Goal: Transaction & Acquisition: Purchase product/service

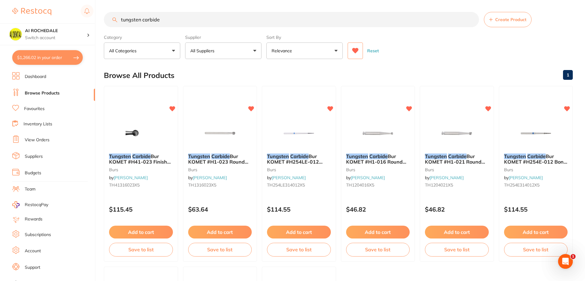
click at [35, 60] on button "$1,266.02 in your order" at bounding box center [47, 57] width 71 height 15
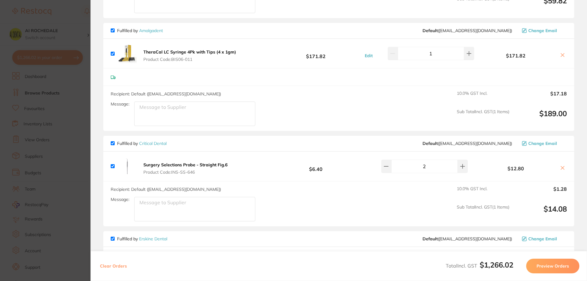
scroll to position [183, 0]
click at [562, 168] on icon at bounding box center [562, 167] width 5 height 5
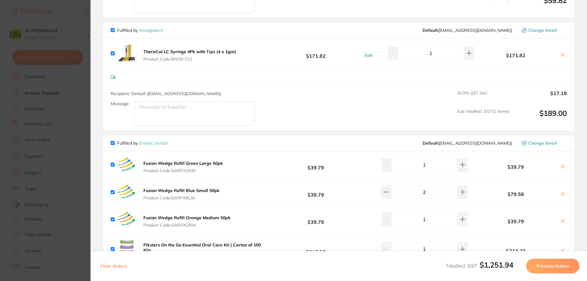
checkbox input "true"
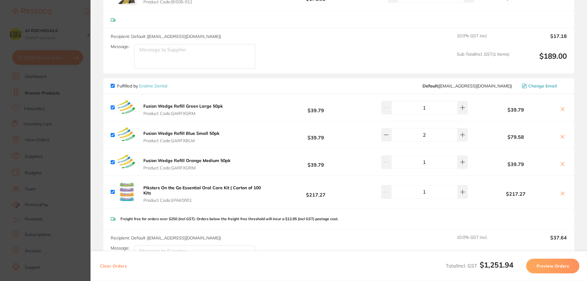
scroll to position [245, 0]
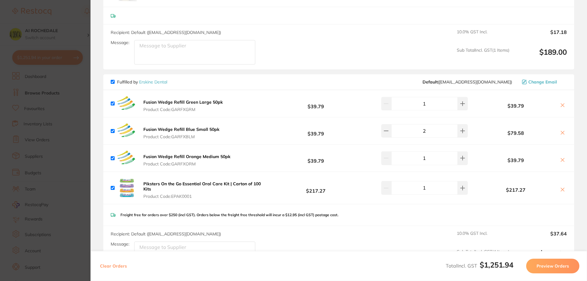
click at [111, 104] on input "checkbox" at bounding box center [113, 103] width 4 height 4
checkbox input "true"
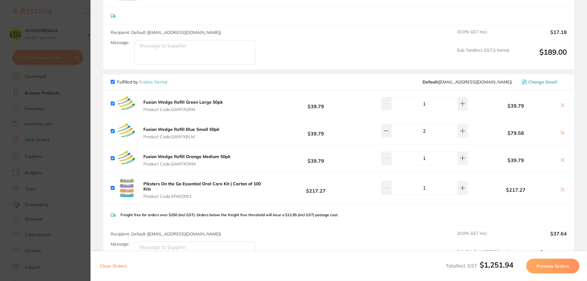
click at [112, 159] on input "checkbox" at bounding box center [113, 158] width 4 height 4
checkbox input "true"
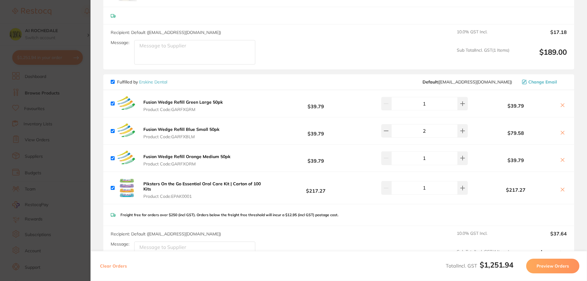
click at [113, 104] on input "checkbox" at bounding box center [113, 103] width 4 height 4
checkbox input "true"
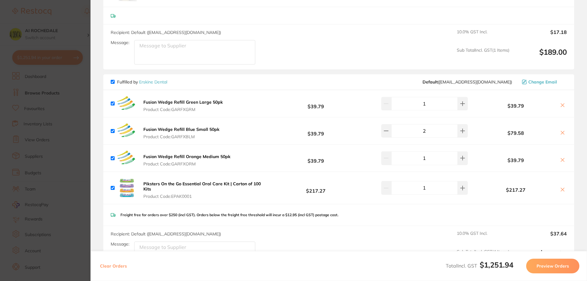
click at [112, 158] on input "checkbox" at bounding box center [113, 158] width 4 height 4
checkbox input "false"
click at [114, 103] on input "checkbox" at bounding box center [113, 103] width 4 height 4
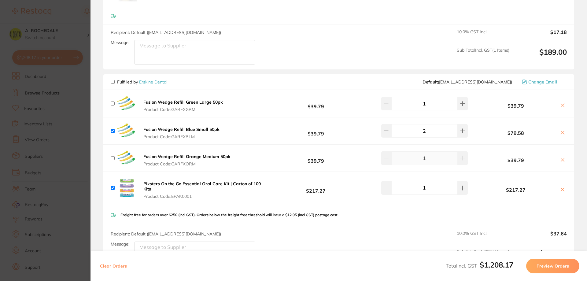
click at [114, 103] on input "checkbox" at bounding box center [113, 103] width 4 height 4
click at [113, 104] on input "checkbox" at bounding box center [113, 103] width 4 height 4
checkbox input "false"
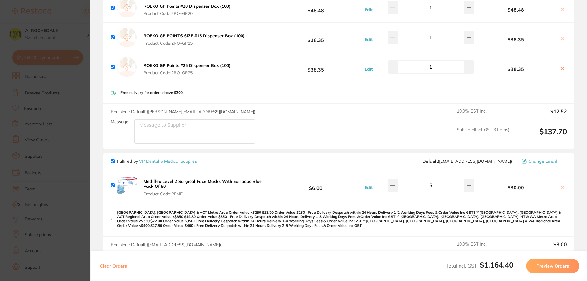
scroll to position [581, 0]
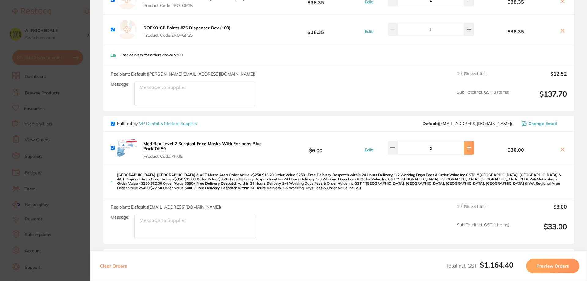
click at [466, 147] on icon at bounding box center [468, 147] width 5 height 5
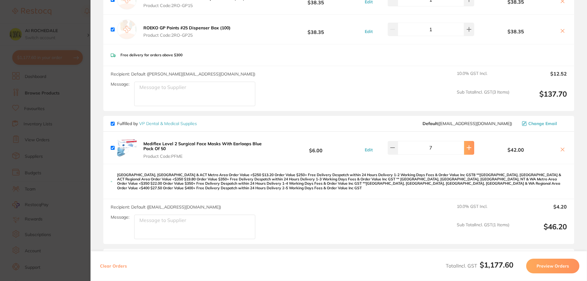
click at [466, 147] on icon at bounding box center [468, 147] width 5 height 5
click at [394, 149] on icon at bounding box center [392, 147] width 5 height 5
click at [395, 149] on icon at bounding box center [392, 147] width 5 height 5
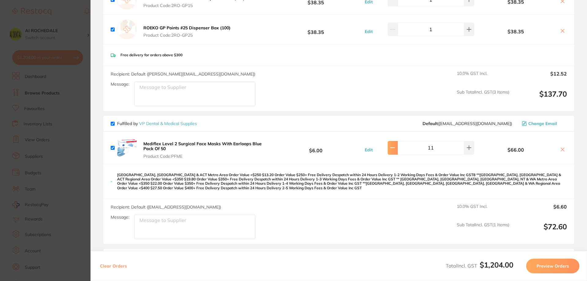
click at [395, 149] on icon at bounding box center [392, 147] width 5 height 5
click at [395, 151] on button at bounding box center [393, 147] width 10 height 13
click at [467, 148] on icon at bounding box center [469, 148] width 4 height 4
click at [393, 151] on button at bounding box center [393, 147] width 10 height 13
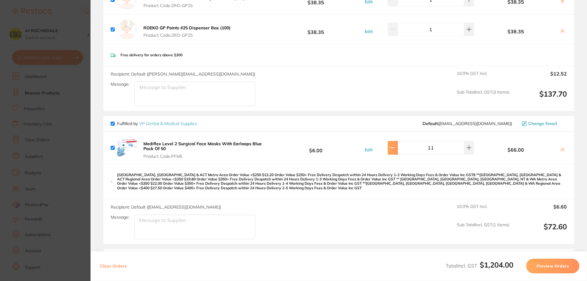
click at [396, 151] on button at bounding box center [393, 147] width 10 height 13
click at [397, 151] on button at bounding box center [393, 147] width 10 height 13
click at [467, 149] on icon at bounding box center [468, 147] width 5 height 5
type input "10"
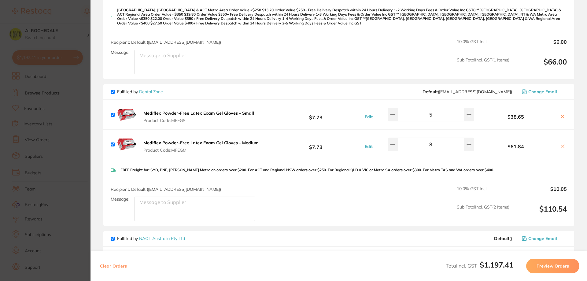
scroll to position [764, 0]
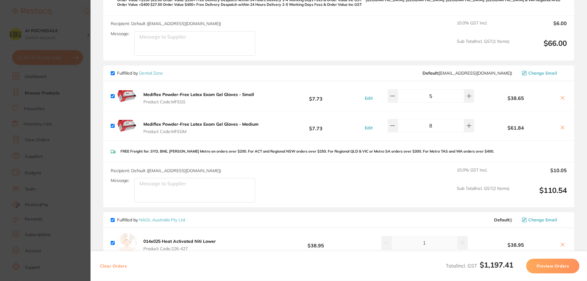
click at [442, 93] on input "5" at bounding box center [431, 95] width 66 height 13
type input "10"
click at [438, 120] on input "8" at bounding box center [431, 125] width 66 height 13
type input "10"
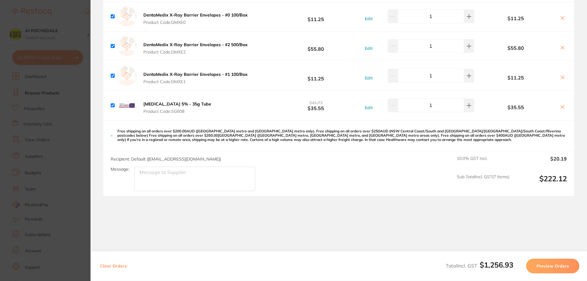
scroll to position [1215, 0]
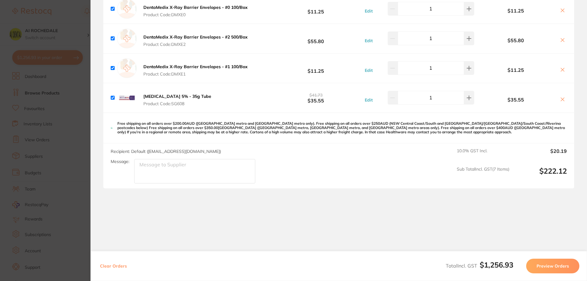
click at [551, 263] on button "Preview Orders" at bounding box center [552, 266] width 53 height 15
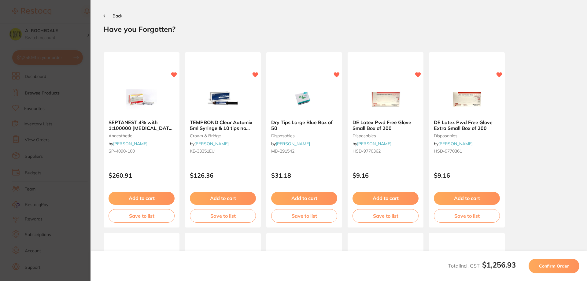
scroll to position [0, 0]
click at [557, 267] on span "Confirm Order" at bounding box center [554, 266] width 30 height 6
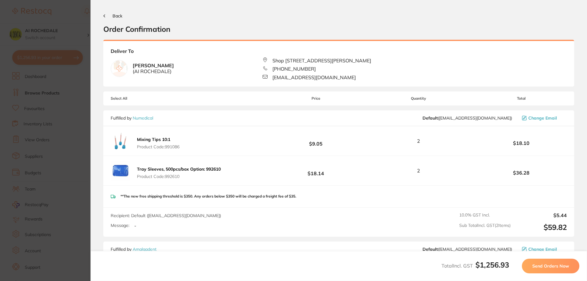
click at [550, 264] on span "Send Orders Now" at bounding box center [550, 266] width 37 height 6
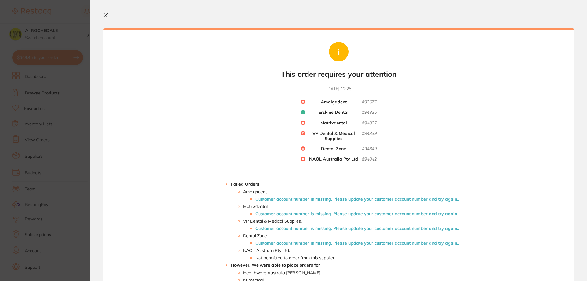
click at [103, 15] on icon at bounding box center [105, 15] width 5 height 5
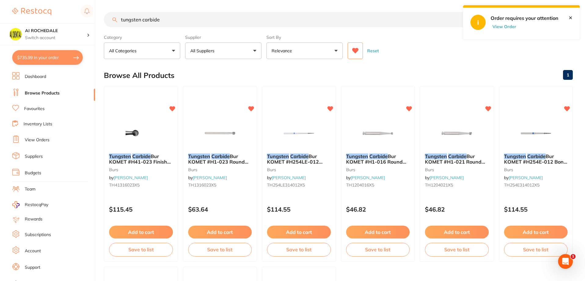
click at [40, 59] on button "$735.99 in your order" at bounding box center [47, 57] width 71 height 15
checkbox input "true"
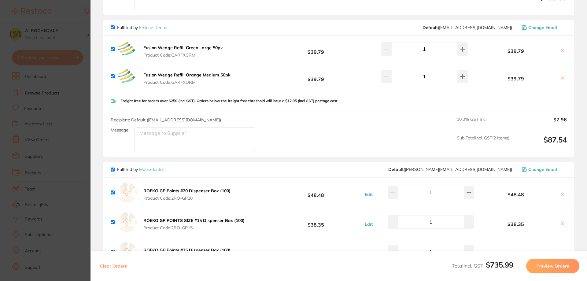
scroll to position [122, 0]
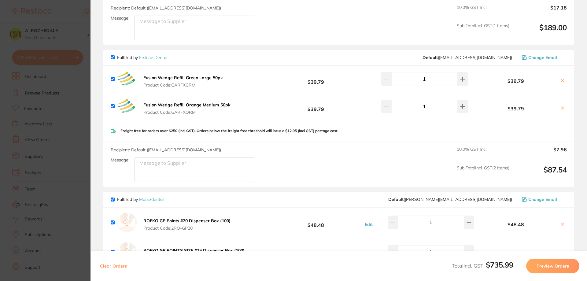
click at [67, 77] on section "Update RRP Set your pre negotiated price for this item. Item Agreed RRP (excl. …" at bounding box center [293, 140] width 587 height 281
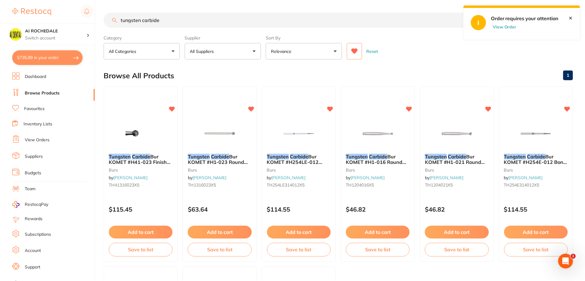
scroll to position [0, 0]
click at [505, 25] on button "View Order" at bounding box center [506, 27] width 31 height 6
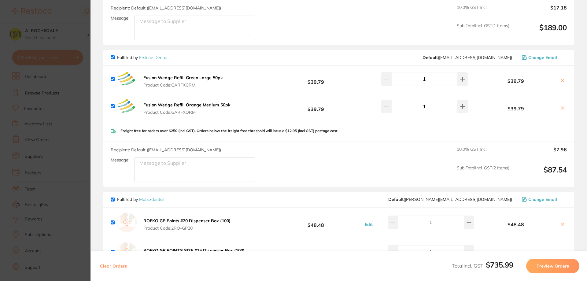
scroll to position [0, 0]
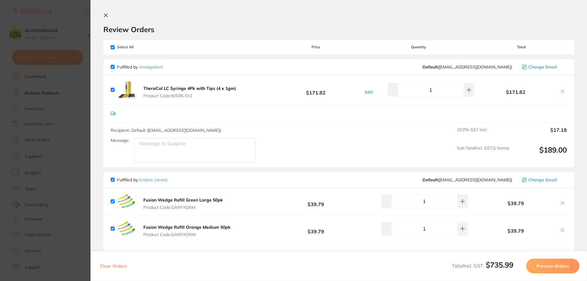
click at [107, 14] on icon at bounding box center [105, 15] width 3 height 3
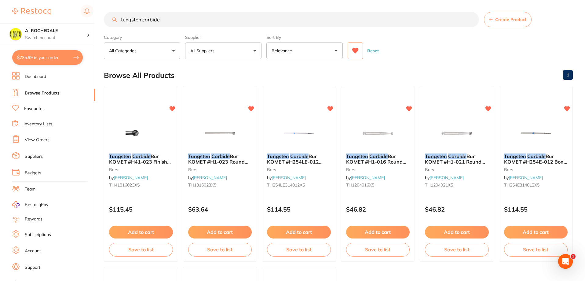
click at [30, 139] on link "View Orders" at bounding box center [37, 140] width 25 height 6
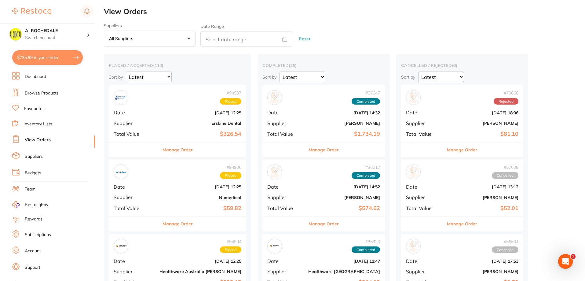
click at [34, 58] on button "$735.99 in your order" at bounding box center [47, 57] width 71 height 15
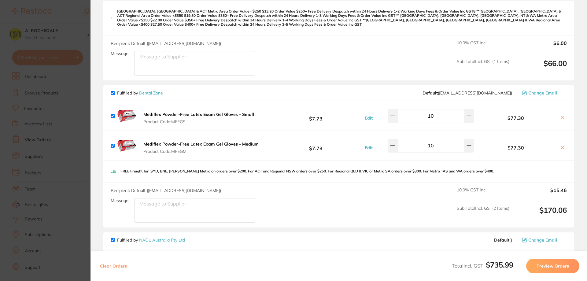
scroll to position [550, 0]
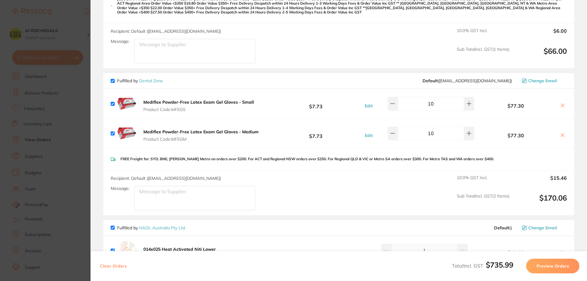
click at [561, 103] on icon at bounding box center [562, 105] width 5 height 5
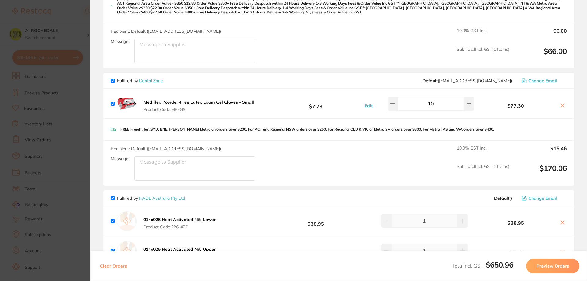
click at [562, 103] on icon at bounding box center [562, 105] width 5 height 5
click at [562, 220] on icon at bounding box center [562, 222] width 5 height 5
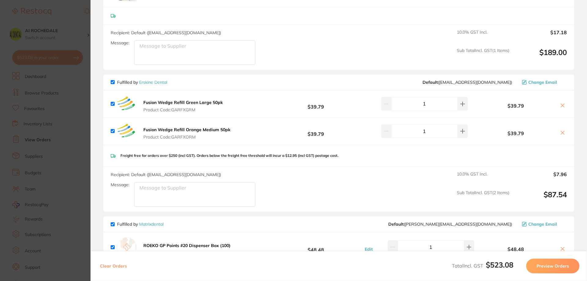
scroll to position [36, 0]
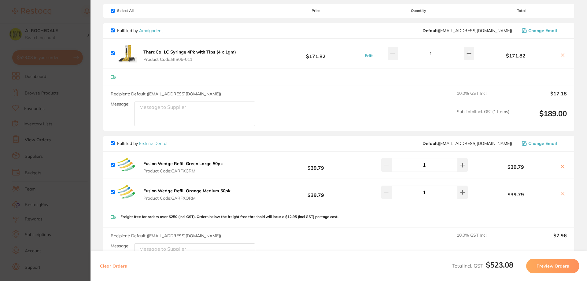
click at [561, 166] on icon at bounding box center [562, 166] width 3 height 3
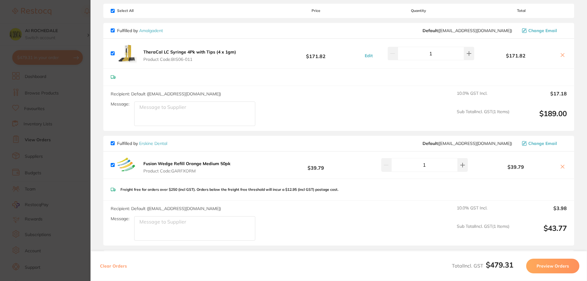
click at [561, 167] on icon at bounding box center [562, 166] width 3 height 3
click at [561, 281] on icon at bounding box center [562, 282] width 3 height 3
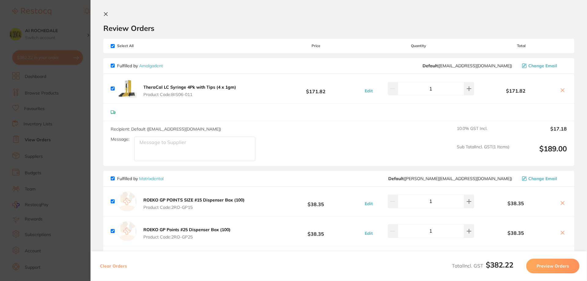
scroll to position [0, 0]
click at [560, 92] on icon at bounding box center [562, 91] width 5 height 5
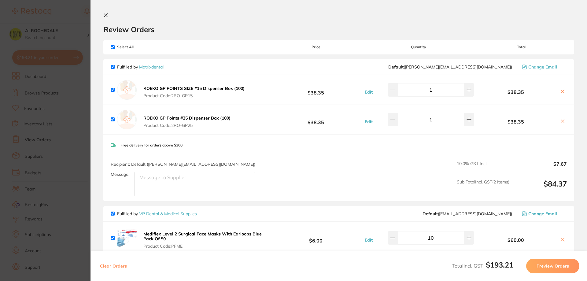
click at [175, 88] on b "ROEKO GP POINTS SIZE #15 Dispenser Box (100)" at bounding box center [193, 89] width 101 height 6
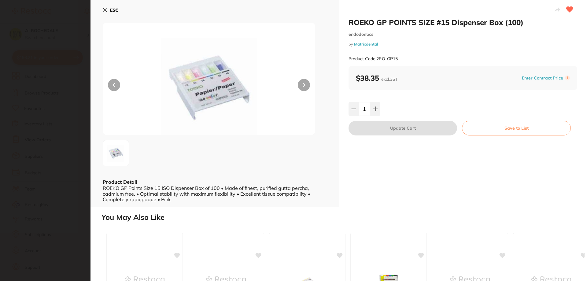
click at [105, 10] on icon at bounding box center [105, 10] width 3 height 3
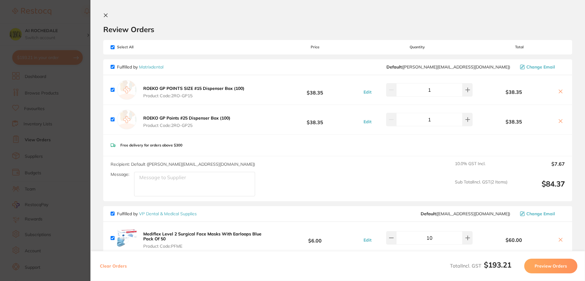
click at [186, 118] on b "ROEKO GP Points #25 Dispenser Box (100)" at bounding box center [186, 118] width 87 height 6
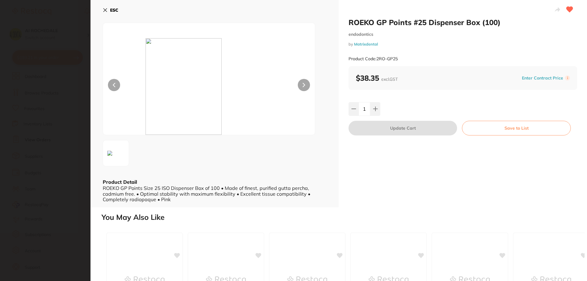
click at [103, 10] on icon at bounding box center [105, 10] width 5 height 5
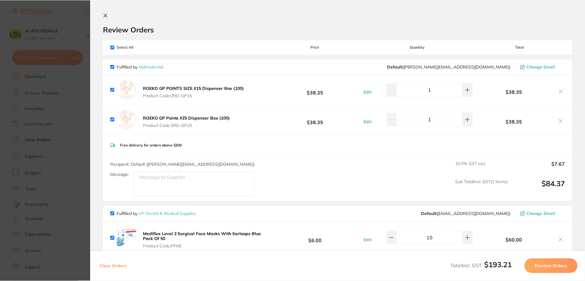
scroll to position [0, 0]
click at [560, 91] on icon at bounding box center [560, 91] width 3 height 3
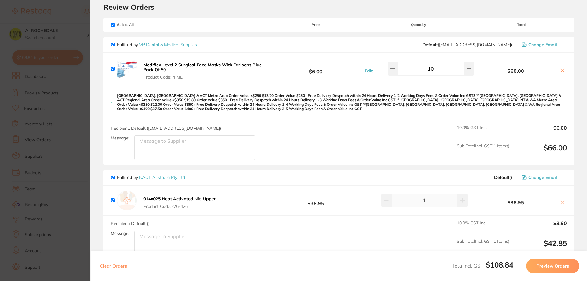
scroll to position [0, 0]
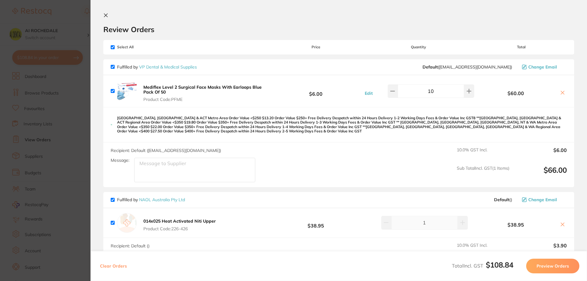
click at [562, 91] on icon at bounding box center [562, 92] width 5 height 5
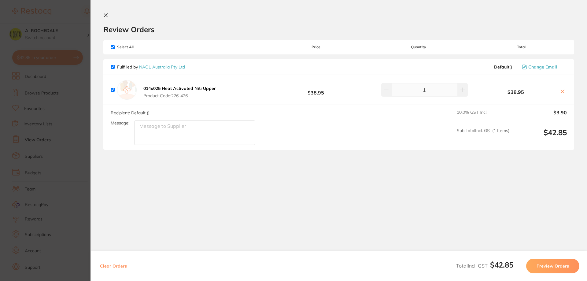
click at [560, 91] on icon at bounding box center [562, 91] width 5 height 5
checkbox input "false"
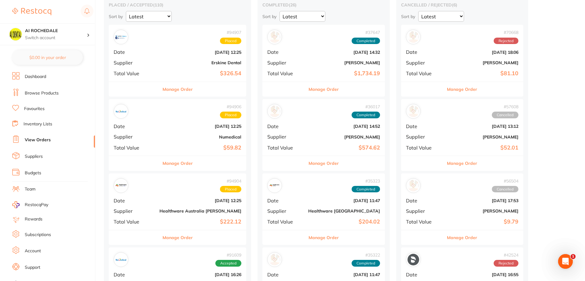
scroll to position [92, 0]
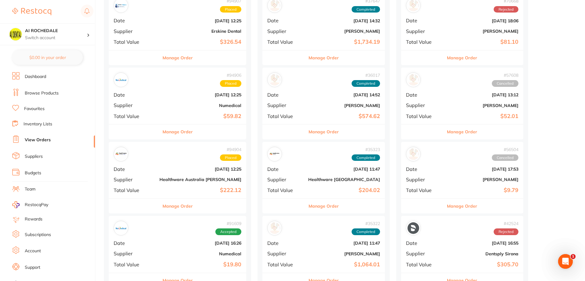
click at [168, 206] on button "Manage Order" at bounding box center [178, 206] width 30 height 15
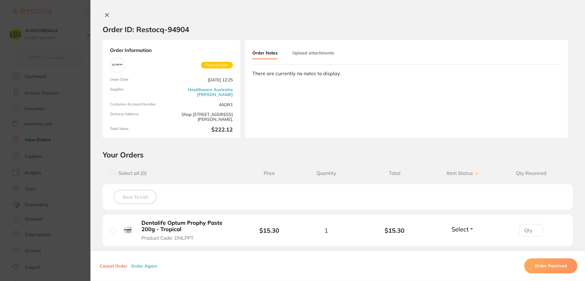
click at [106, 13] on icon at bounding box center [107, 15] width 5 height 5
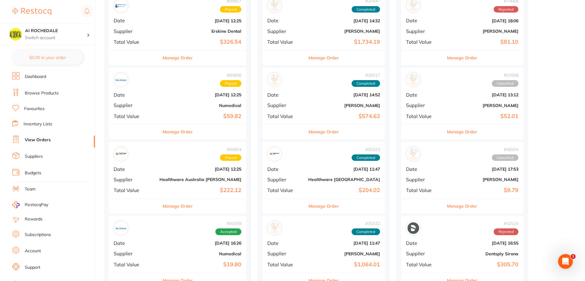
click at [163, 132] on button "Manage Order" at bounding box center [178, 131] width 30 height 15
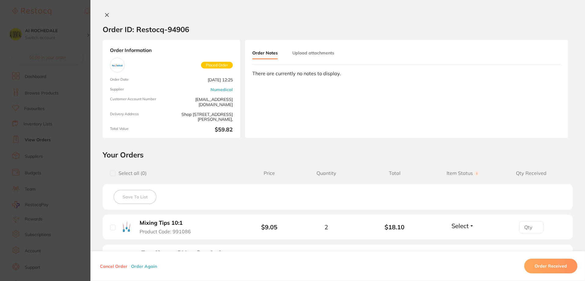
click at [105, 16] on icon at bounding box center [107, 15] width 5 height 5
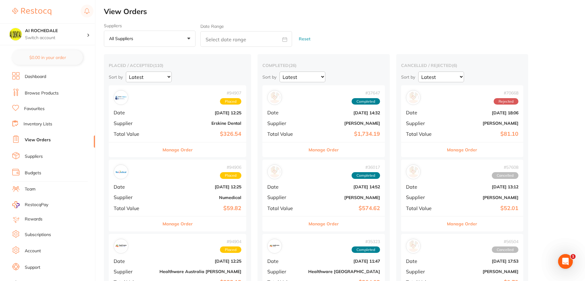
click at [163, 152] on button "Manage Order" at bounding box center [178, 149] width 30 height 15
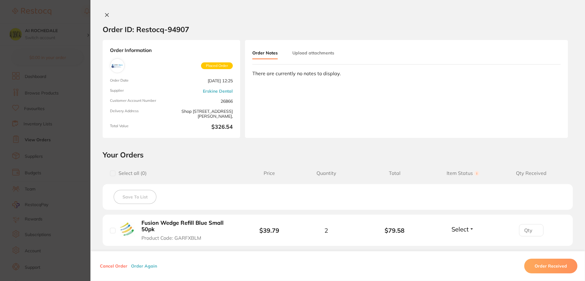
click at [107, 15] on icon at bounding box center [107, 15] width 5 height 5
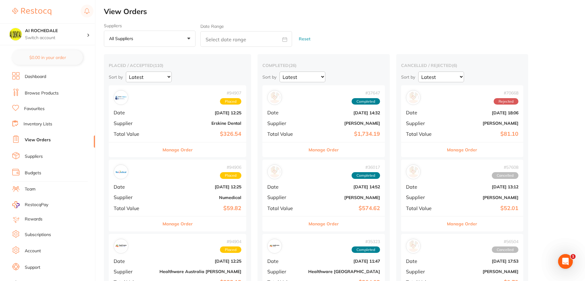
click at [163, 151] on button "Manage Order" at bounding box center [178, 149] width 30 height 15
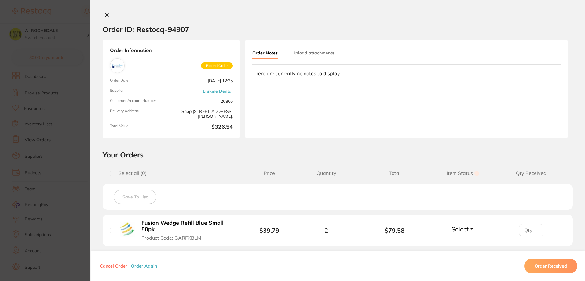
click at [105, 16] on icon at bounding box center [107, 15] width 5 height 5
